Goal: Task Accomplishment & Management: Complete application form

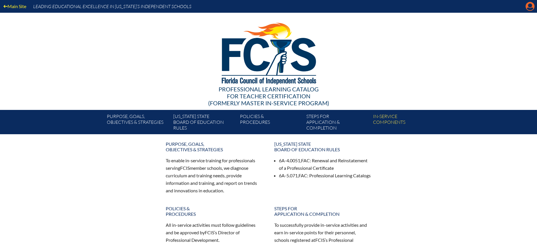
click at [530, 8] on icon at bounding box center [530, 6] width 9 height 9
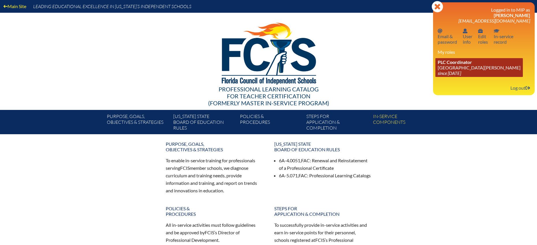
click at [460, 60] on span "PLC Coordinator" at bounding box center [455, 61] width 34 height 5
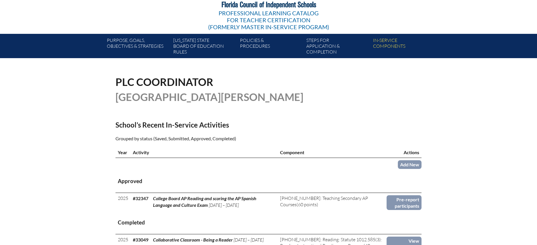
scroll to position [85, 0]
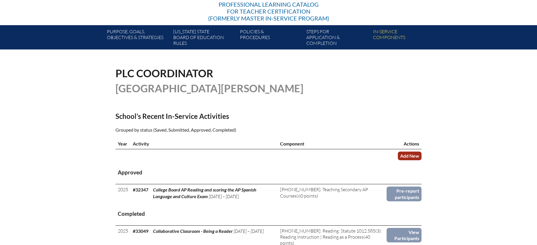
click at [416, 155] on link "Add New" at bounding box center [410, 155] width 24 height 8
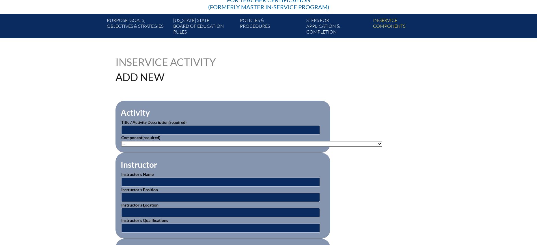
scroll to position [112, 0]
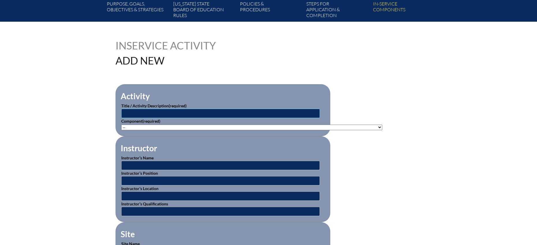
click at [148, 113] on input "text" at bounding box center [220, 113] width 199 height 9
type input "Digital Learning Conference"
click at [204, 125] on select"]"] "-- 1-000-001: Appropriate Art Activities 1-000-002: Concept and Art Process for…" at bounding box center [251, 126] width 261 height 5
select select"]"] "20446"
click at [121, 124] on select"]"] "-- 1-000-001: Appropriate Art Activities 1-000-002: Concept and Art Process for…" at bounding box center [251, 126] width 261 height 5
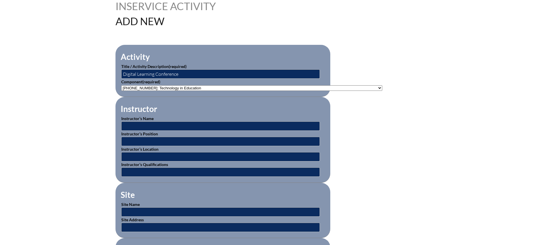
scroll to position [162, 0]
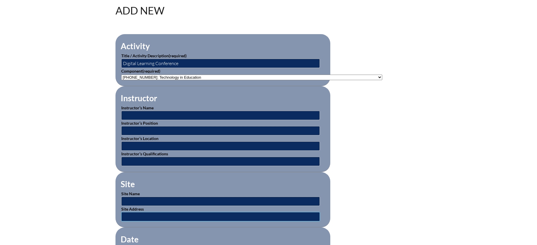
click at [137, 213] on input "text" at bounding box center [220, 216] width 199 height 9
paste input "[URL][DOMAIN_NAME]"
type input "[URL][DOMAIN_NAME]"
click at [144, 199] on input "text" at bounding box center [220, 200] width 199 height 9
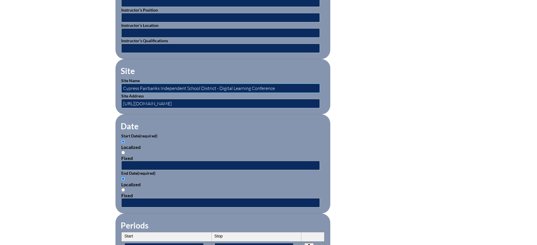
scroll to position [279, 0]
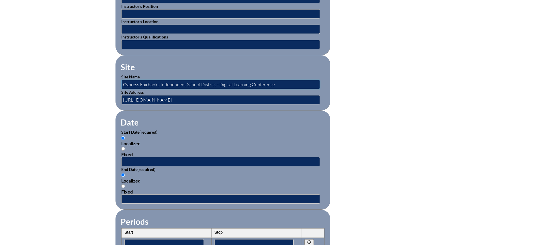
type input "Cypress Fairbanks Independent School District - Digital Learning Conference"
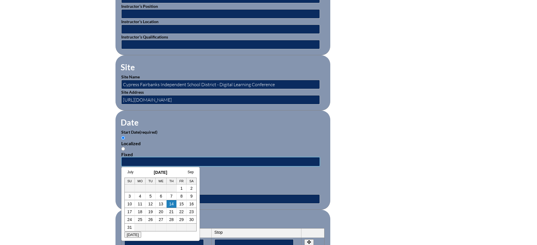
click at [152, 157] on input "text" at bounding box center [220, 161] width 199 height 9
click at [131, 172] on link "July" at bounding box center [130, 172] width 6 height 4
click at [144, 211] on link "22" at bounding box center [145, 211] width 5 height 5
type input "[DATE] 9:10 AM"
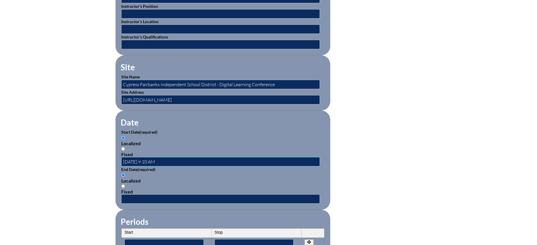
scroll to position [0, 0]
click at [143, 196] on input "text" at bounding box center [220, 198] width 199 height 9
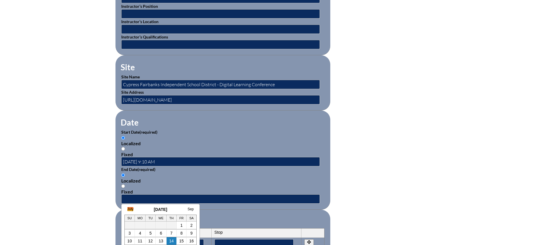
click at [130, 209] on link "July" at bounding box center [130, 209] width 6 height 4
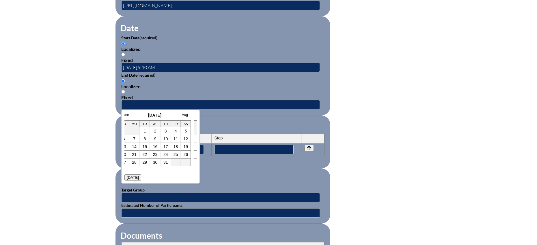
scroll to position [393, 0]
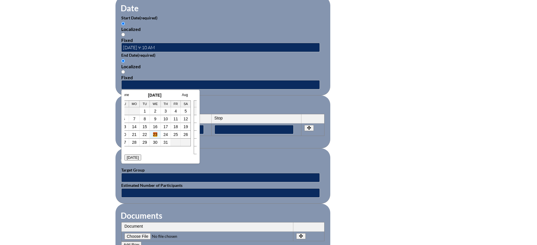
click at [155, 133] on link "23" at bounding box center [155, 134] width 5 height 5
type input "[DATE] 9:10 AM"
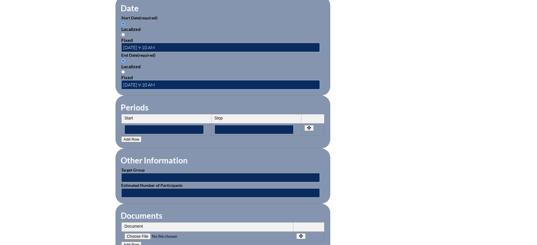
scroll to position [0, 0]
click at [167, 174] on input "text" at bounding box center [220, 177] width 199 height 9
type input "Faculty"
click at [160, 188] on input "text" at bounding box center [220, 192] width 199 height 9
type input "1"
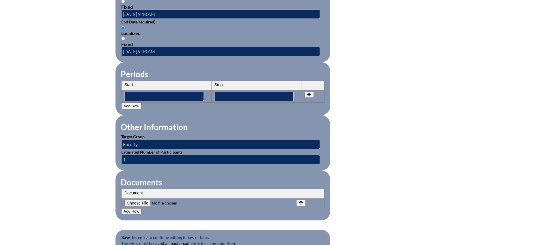
scroll to position [449, 0]
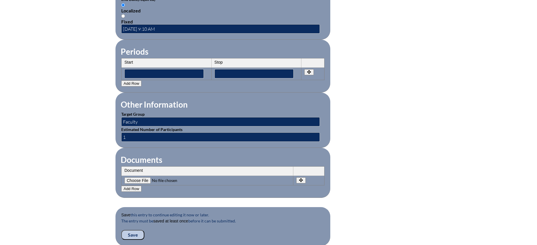
click at [140, 230] on input "Save" at bounding box center [132, 235] width 23 height 10
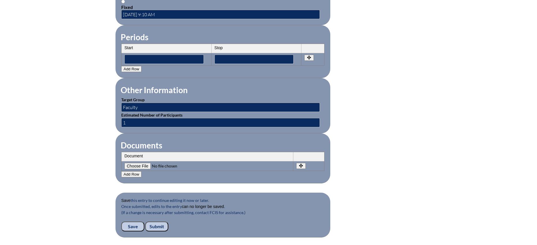
scroll to position [471, 0]
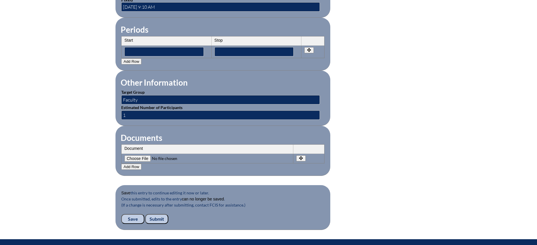
click at [158, 215] on input "Submit" at bounding box center [156, 219] width 23 height 10
